Goal: Task Accomplishment & Management: Complete application form

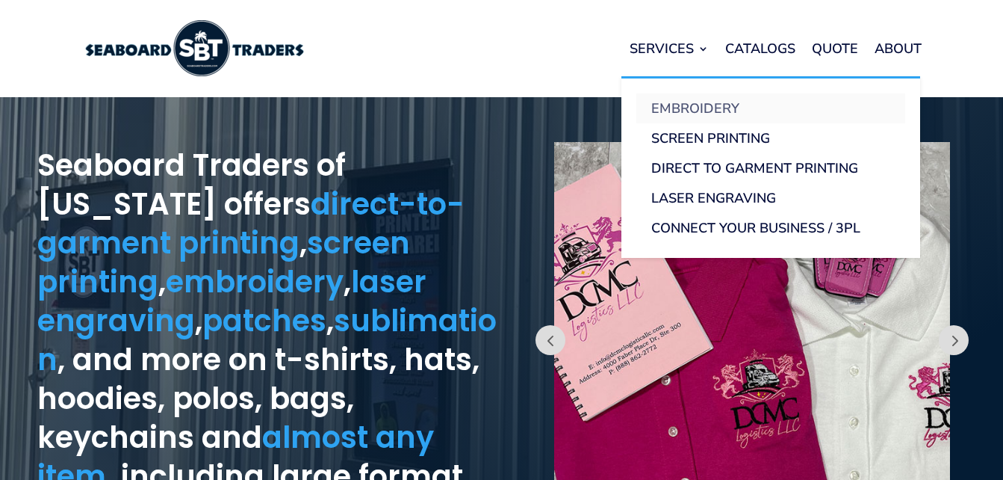
click at [686, 107] on link "Embroidery" at bounding box center [770, 108] width 269 height 30
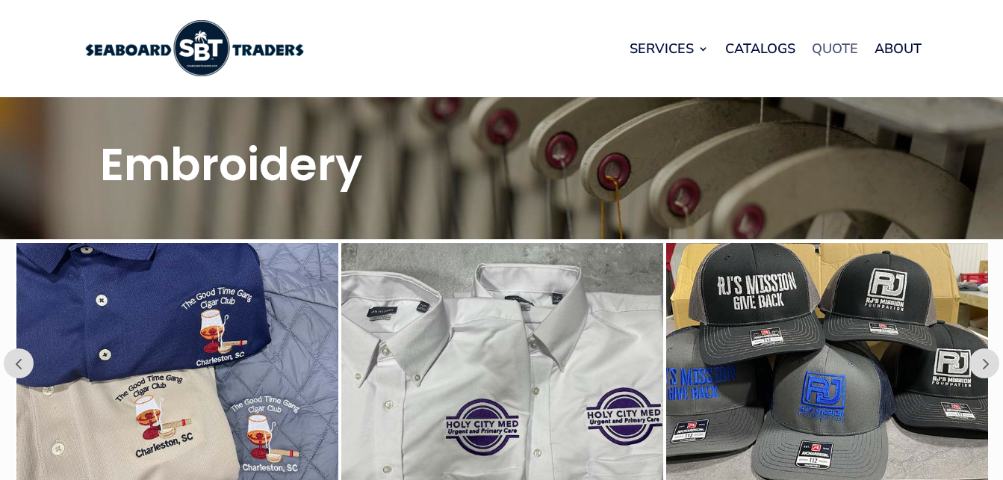
click at [830, 45] on link "Quote" at bounding box center [835, 48] width 46 height 57
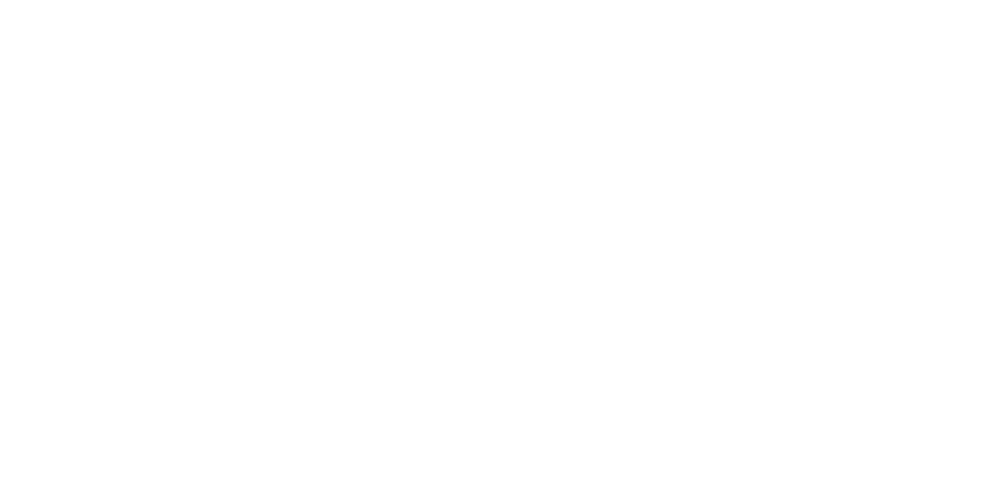
scroll to position [1718, 0]
